Goal: Task Accomplishment & Management: Manage account settings

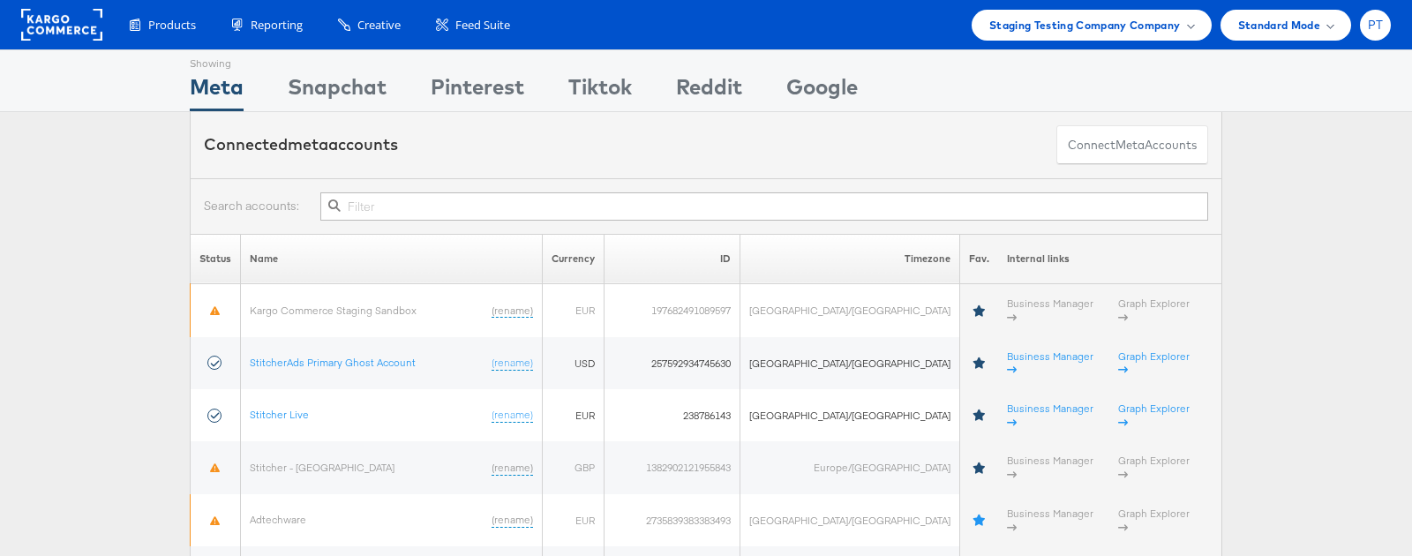
click at [1375, 27] on span "PT" at bounding box center [1376, 24] width 16 height 11
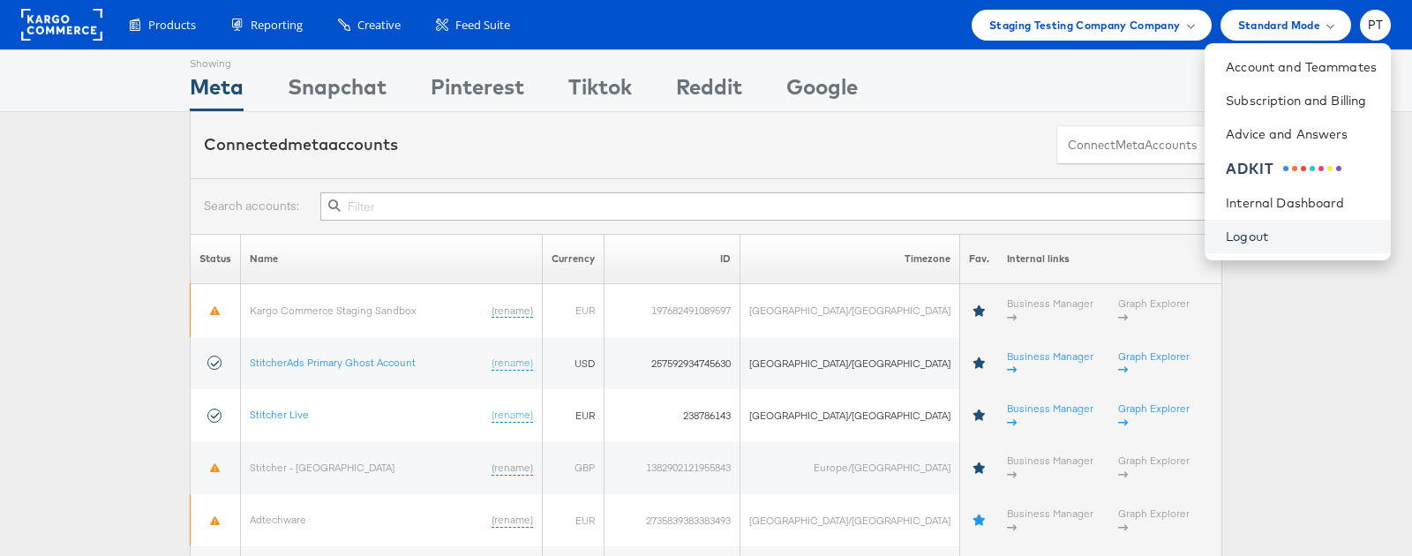
click at [1248, 239] on link "Logout" at bounding box center [1301, 237] width 151 height 18
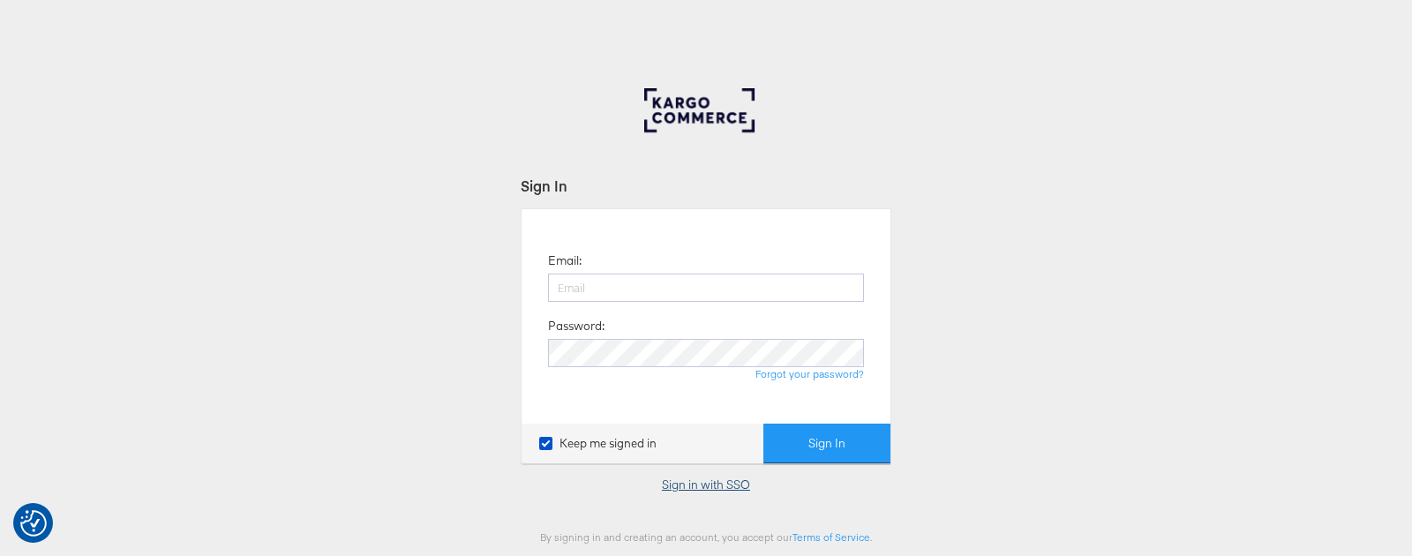
click at [701, 483] on link "Sign in with SSO" at bounding box center [706, 485] width 88 height 16
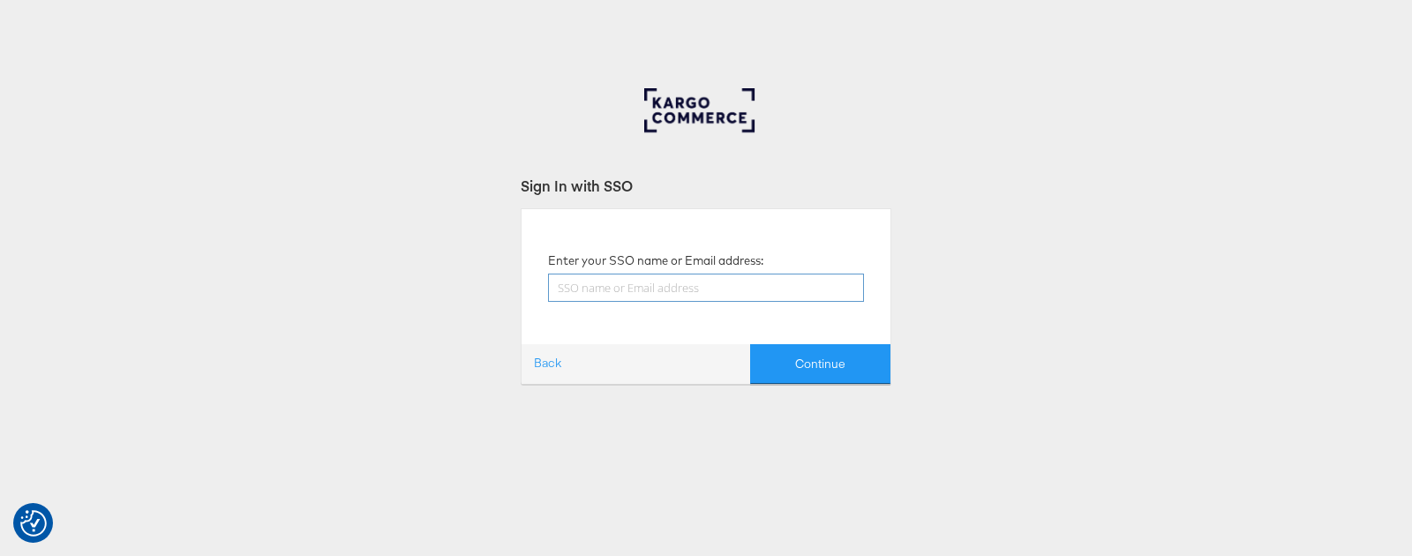
click at [674, 286] on input "text" at bounding box center [706, 288] width 316 height 28
type input "paul.tobin@kargo.com"
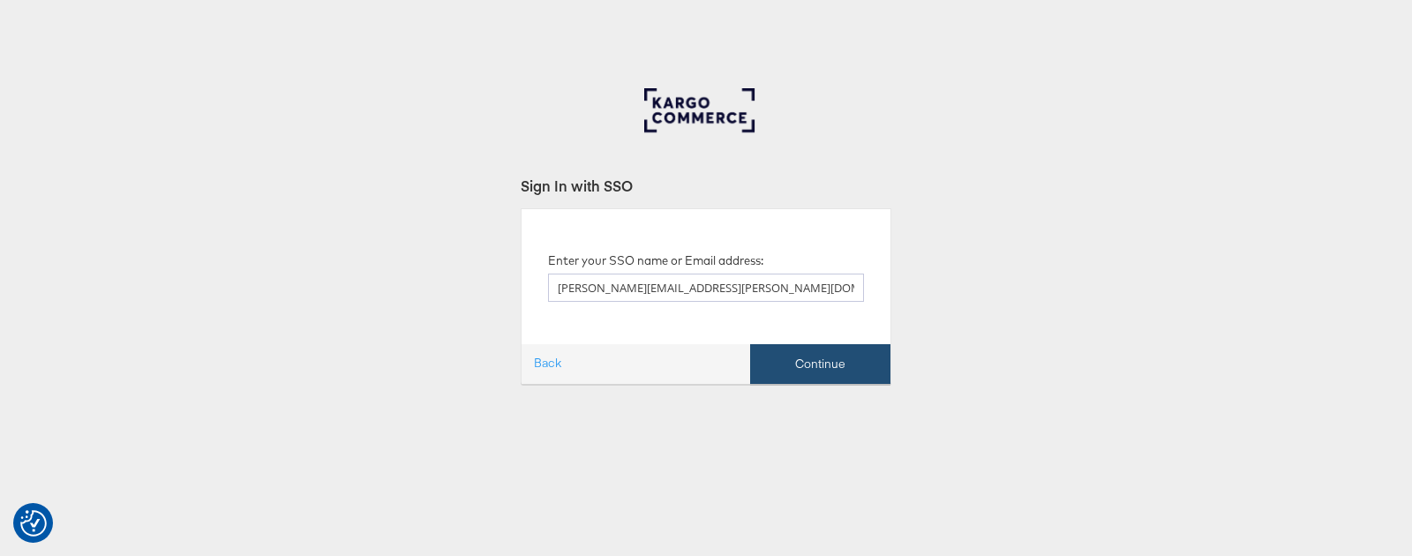
click at [825, 365] on button "Continue" at bounding box center [820, 364] width 140 height 40
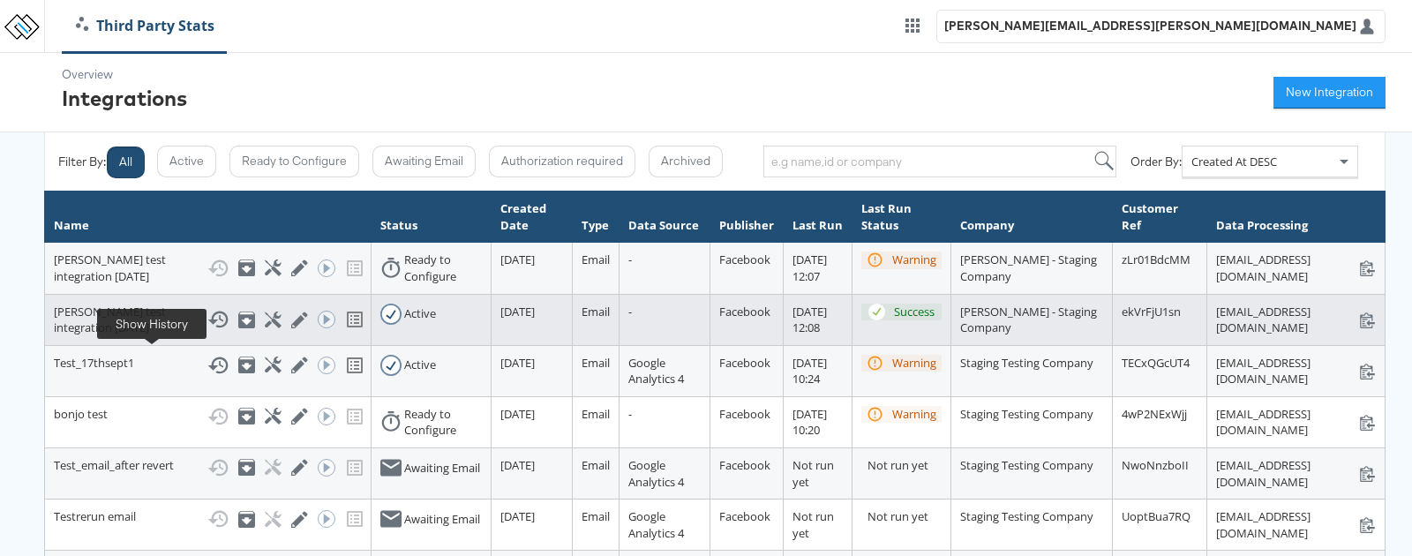
click at [207, 328] on icon at bounding box center [217, 320] width 20 height 17
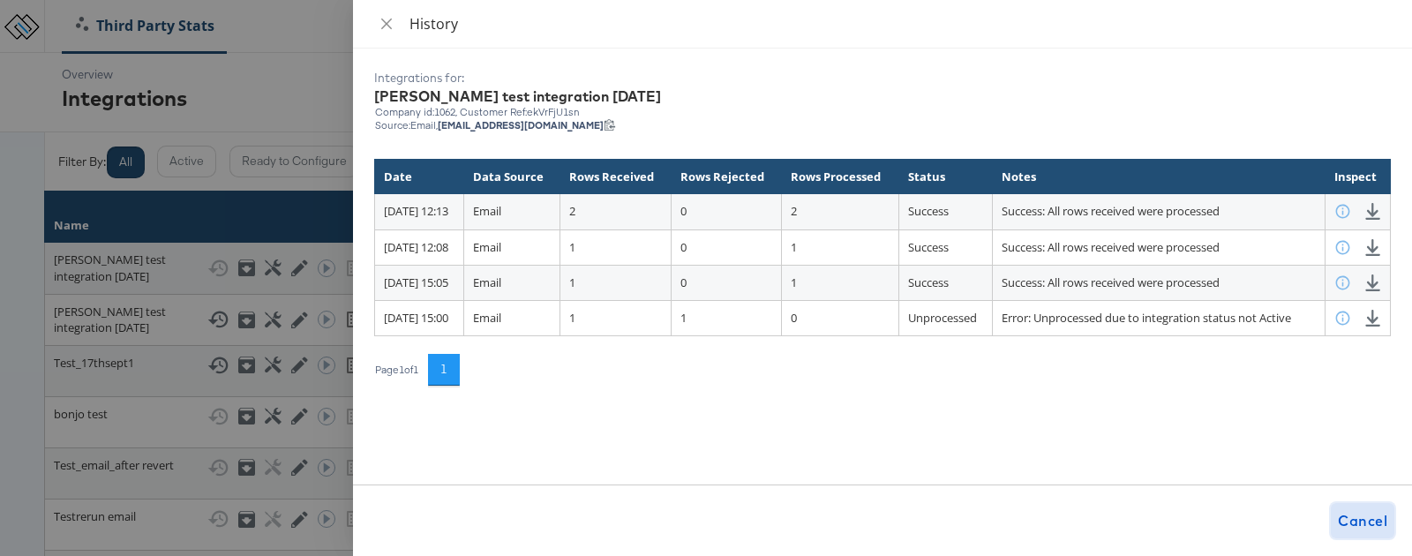
click at [1346, 514] on span "Cancel" at bounding box center [1362, 520] width 49 height 25
